Goal: Information Seeking & Learning: Learn about a topic

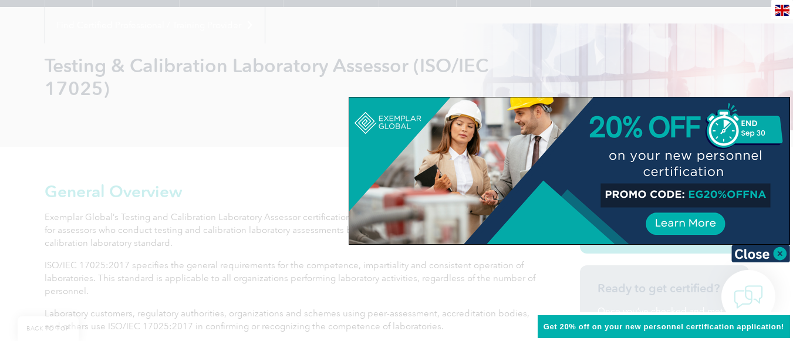
scroll to position [141, 0]
click at [782, 256] on img at bounding box center [760, 254] width 59 height 18
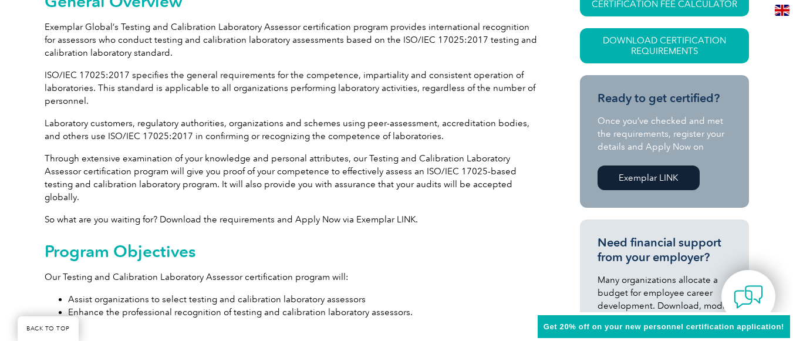
scroll to position [329, 0]
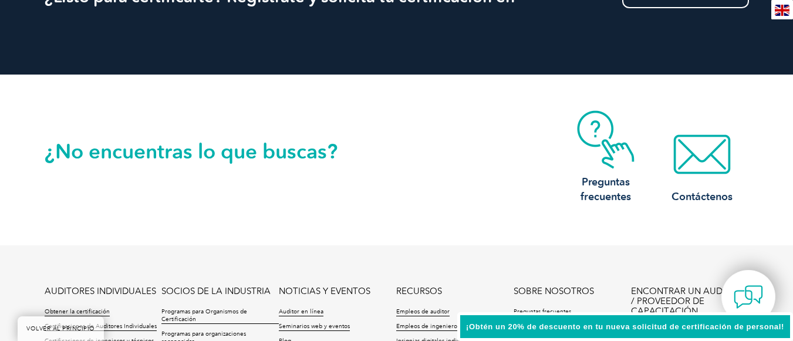
scroll to position [1549, 0]
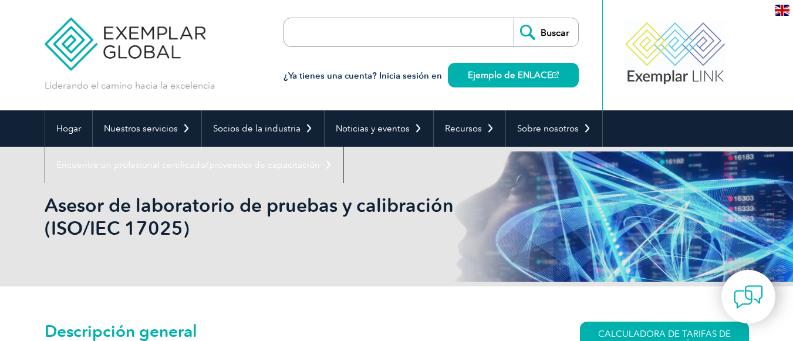
click at [278, 86] on div "Liderando el camino hacia la excelencia" at bounding box center [397, 55] width 704 height 110
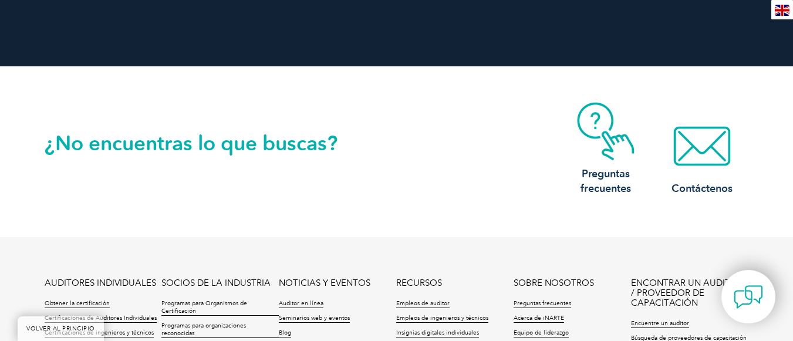
scroll to position [1526, 0]
